Goal: Transaction & Acquisition: Register for event/course

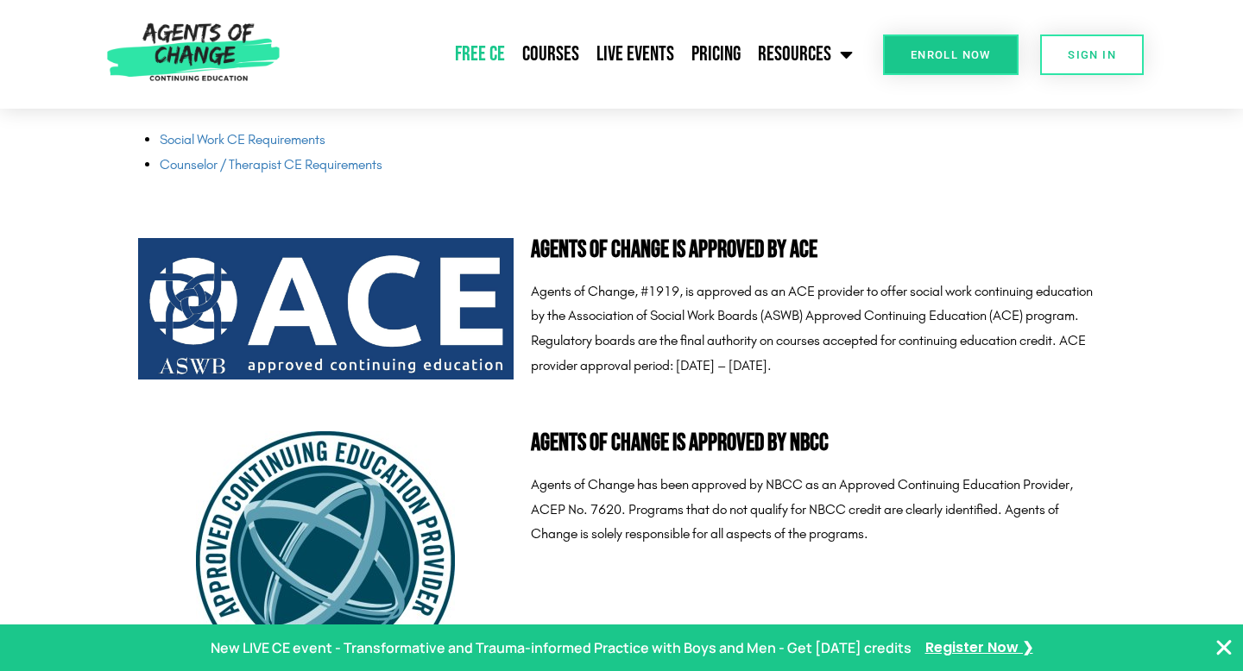
scroll to position [4514, 0]
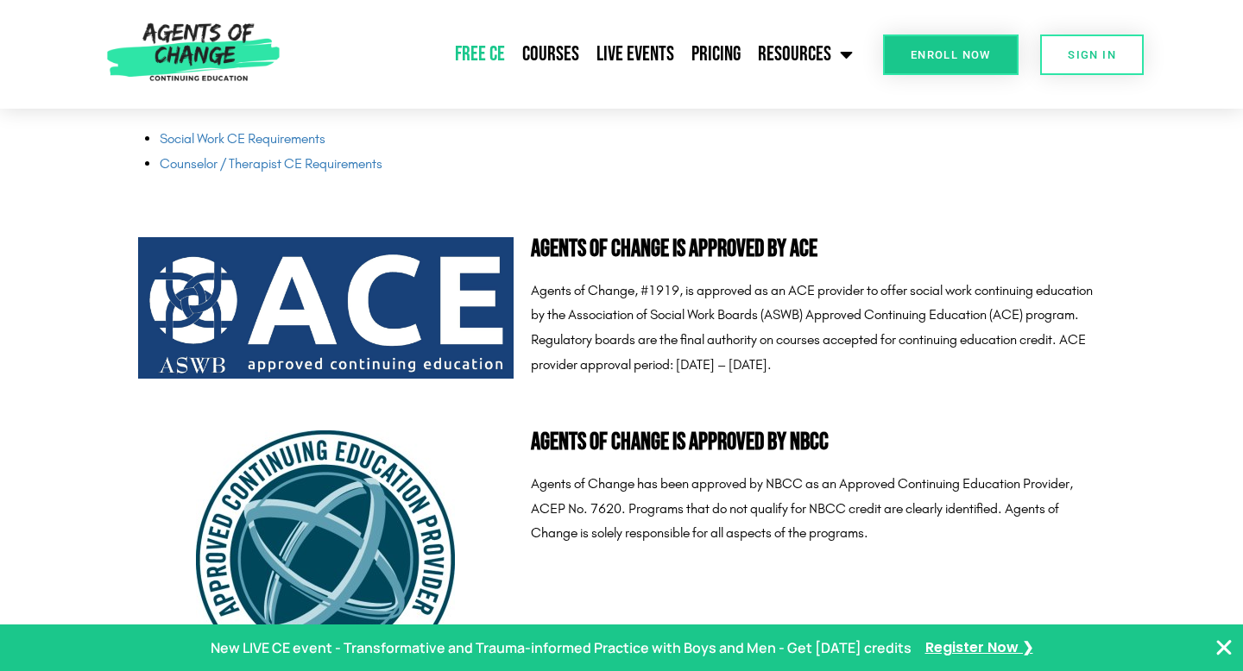
click at [1058, 81] on div "SIGN IN" at bounding box center [1080, 54] width 125 height 109
click at [1067, 73] on link "SIGN IN" at bounding box center [1092, 55] width 104 height 41
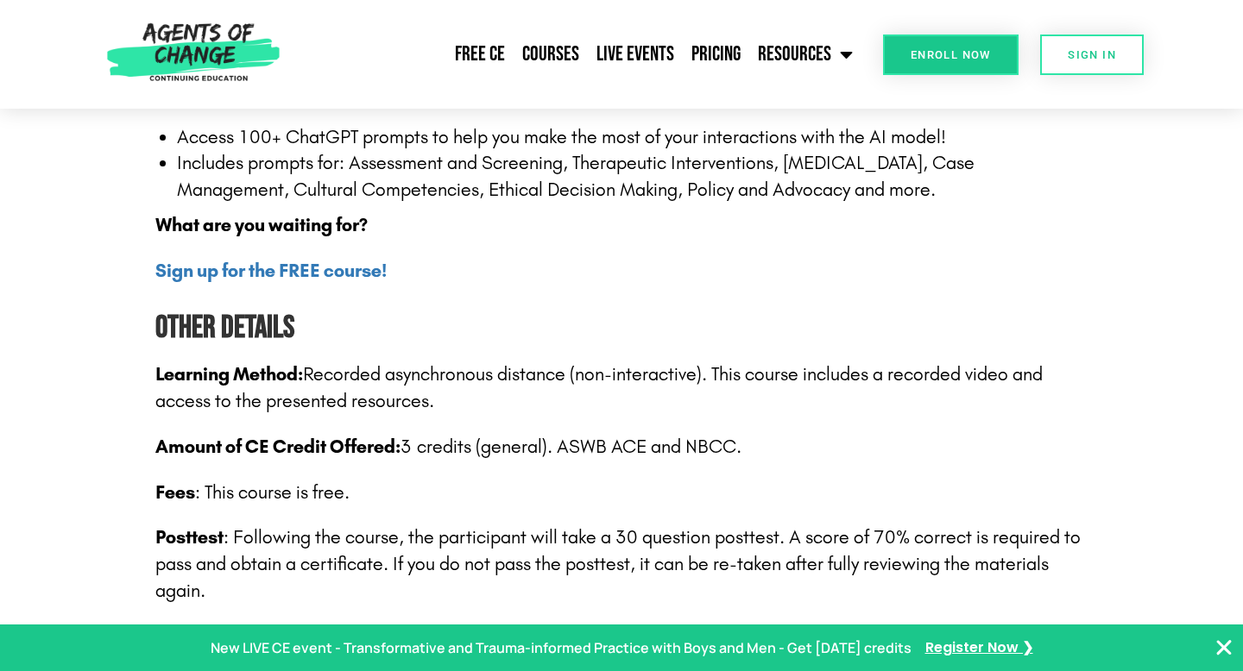
scroll to position [2402, 0]
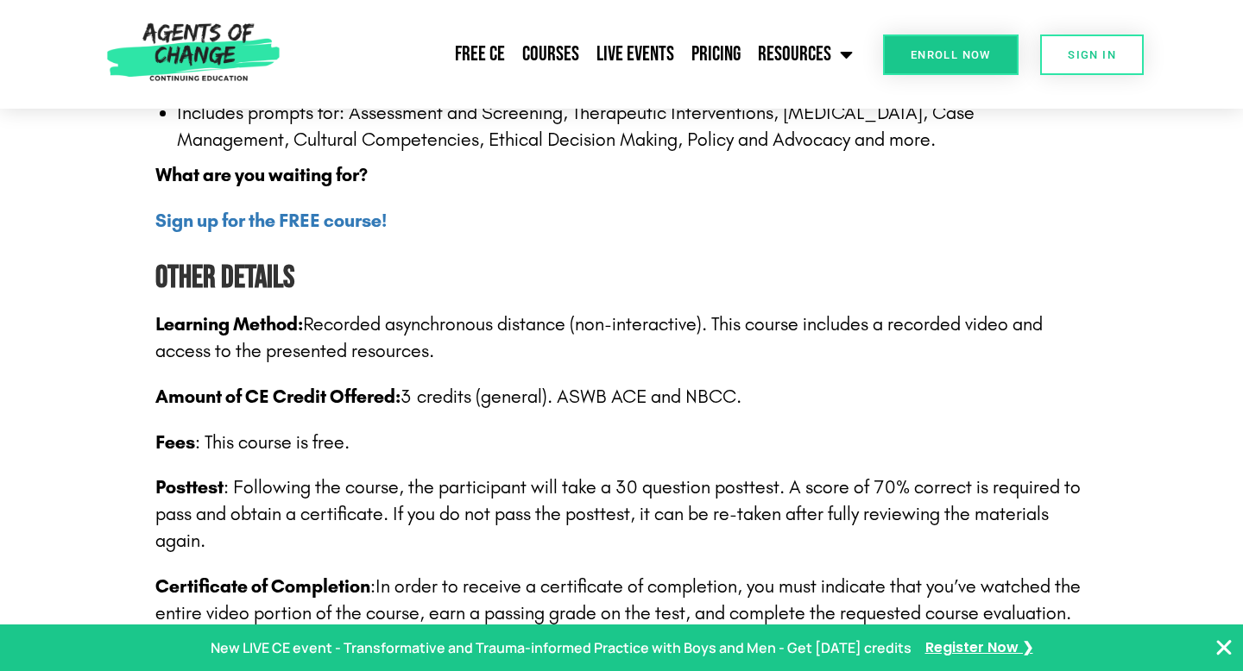
click at [1219, 643] on icon "Close Banner" at bounding box center [1224, 648] width 21 height 21
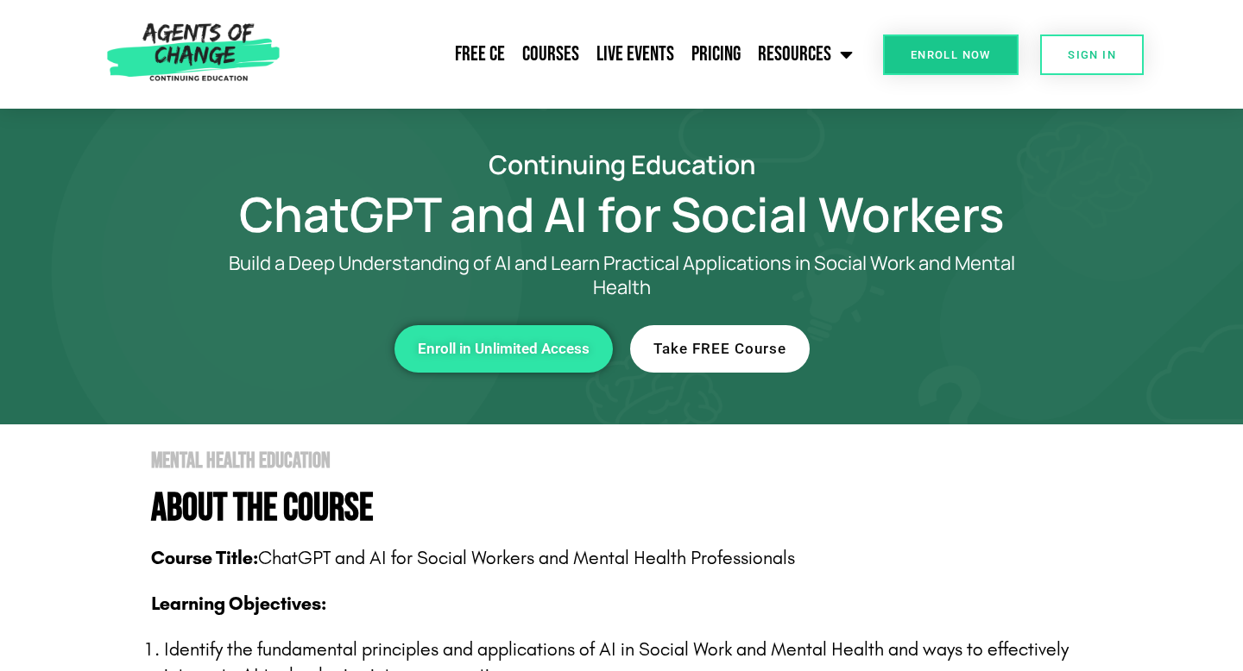
scroll to position [1, 0]
click at [727, 341] on span "Take FREE Course" at bounding box center [719, 348] width 133 height 15
